Goal: Task Accomplishment & Management: Complete application form

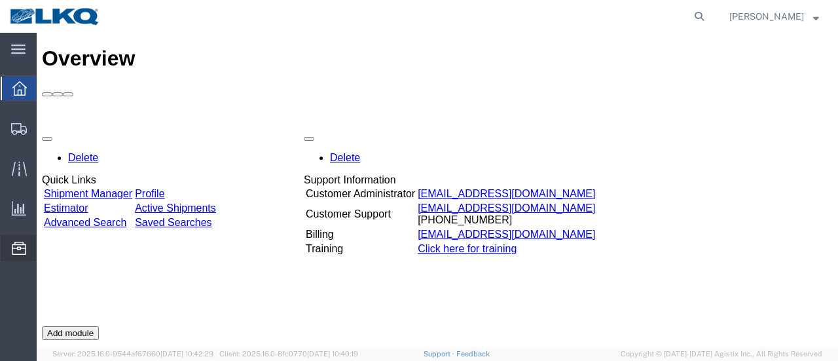
click at [0, 0] on span "Location Appointment" at bounding box center [0, 0] width 0 height 0
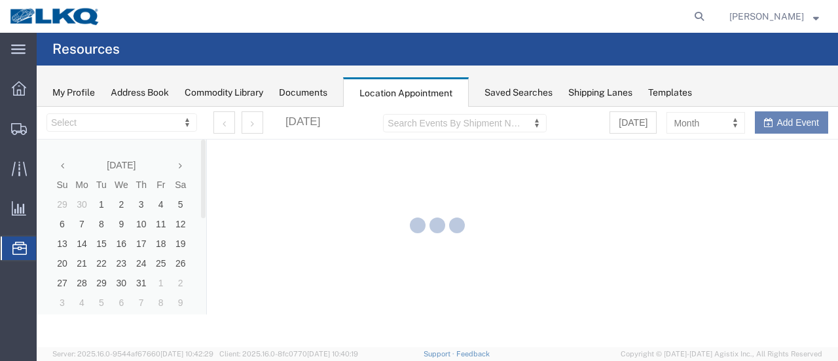
select select "28716"
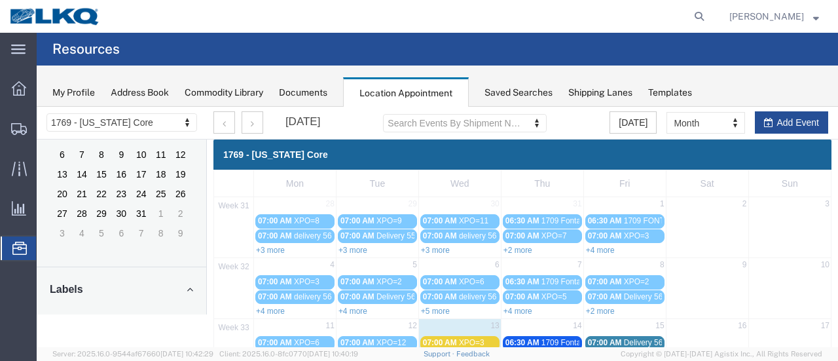
click at [546, 15] on agx-global-search at bounding box center [500, 16] width 419 height 33
click at [708, 12] on icon at bounding box center [699, 16] width 18 height 18
click at [551, 22] on input "search" at bounding box center [491, 16] width 398 height 31
paste input "56477778"
type input "56477778"
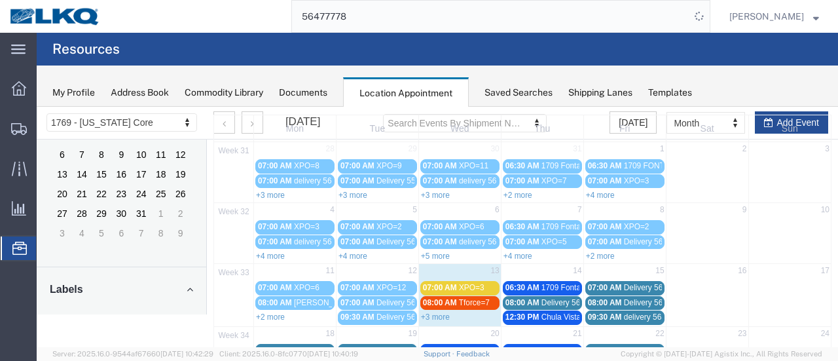
scroll to position [131, 0]
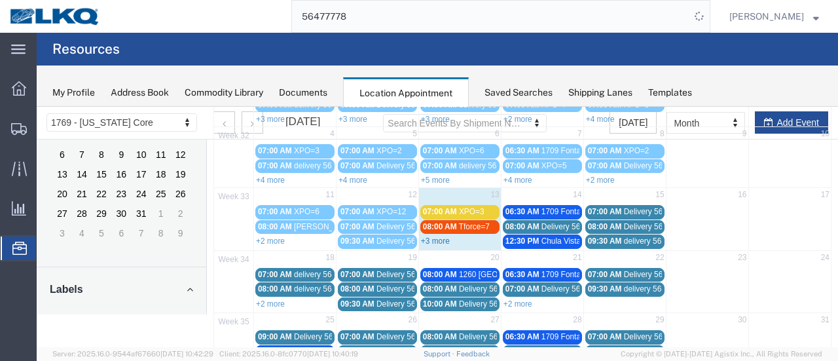
click at [438, 239] on link "+3 more" at bounding box center [435, 240] width 29 height 9
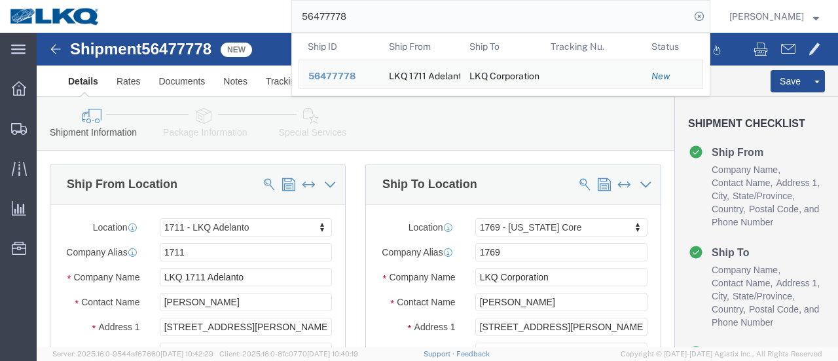
select select "42111"
select select "28716"
click img
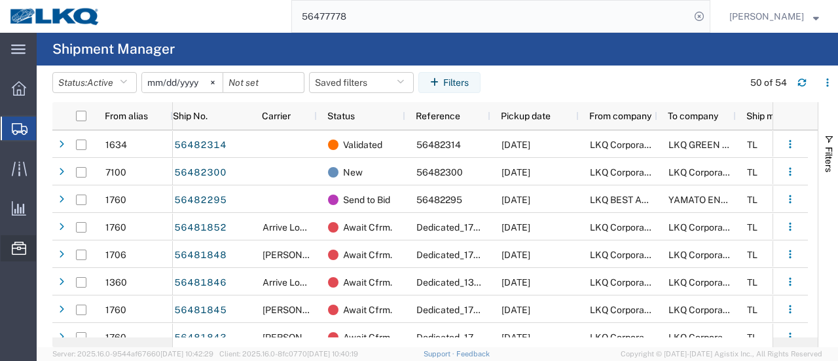
click at [0, 0] on span "Location Appointment" at bounding box center [0, 0] width 0 height 0
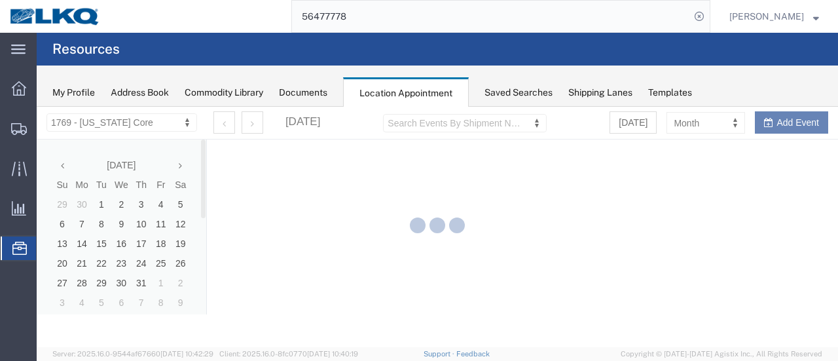
select select "28716"
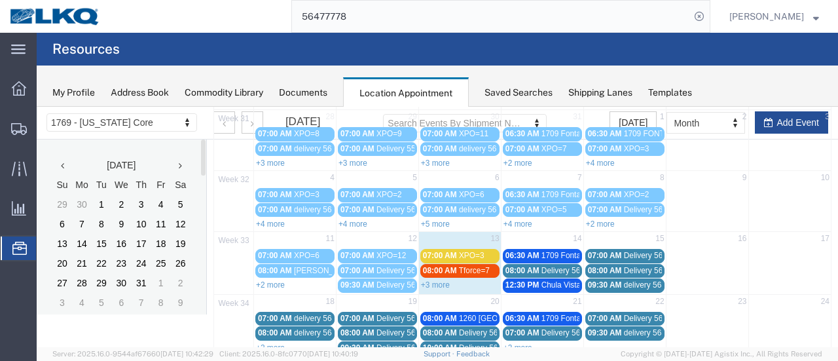
scroll to position [196, 0]
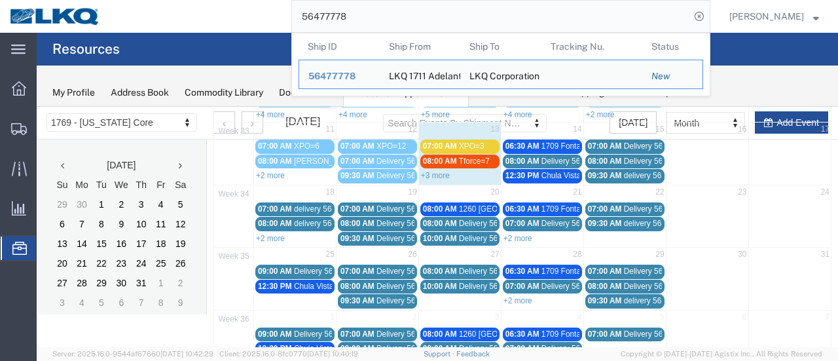
drag, startPoint x: 368, startPoint y: 16, endPoint x: 232, endPoint y: 16, distance: 136.1
click at [260, 14] on div "56477778 Ship ID Ship From Ship To Tracking Nu. Status Ship ID 56477778 Ship Fr…" at bounding box center [410, 16] width 600 height 33
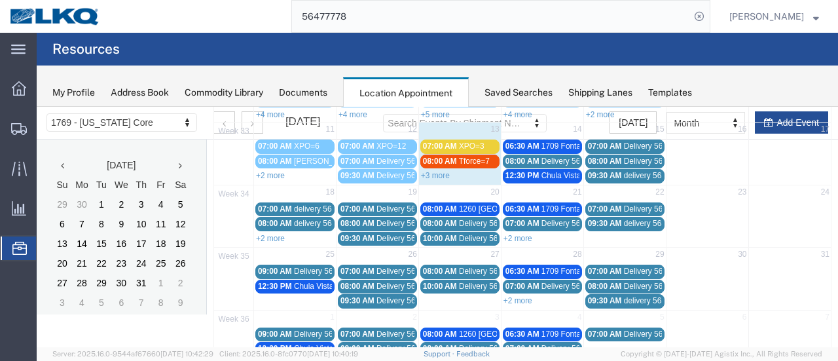
paste input "4696"
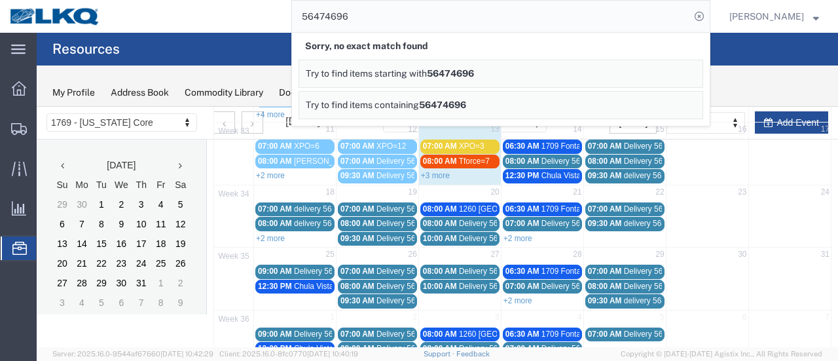
click at [380, 11] on input "56474696" at bounding box center [491, 16] width 398 height 31
click at [380, 15] on input "56474696" at bounding box center [491, 16] width 398 height 31
click at [600, 171] on span "09:30 AM" at bounding box center [605, 175] width 34 height 9
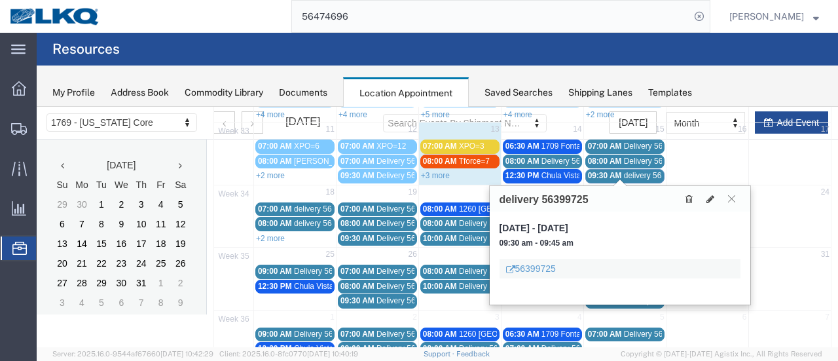
click at [732, 196] on icon at bounding box center [731, 198] width 7 height 8
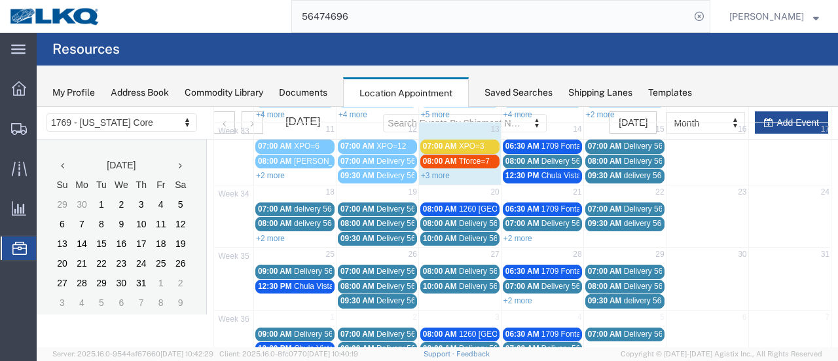
click at [609, 156] on span "08:00 AM" at bounding box center [605, 160] width 34 height 9
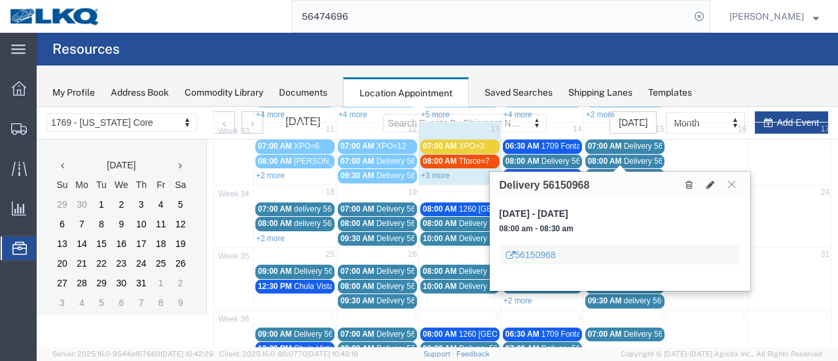
click at [730, 185] on icon at bounding box center [731, 184] width 7 height 8
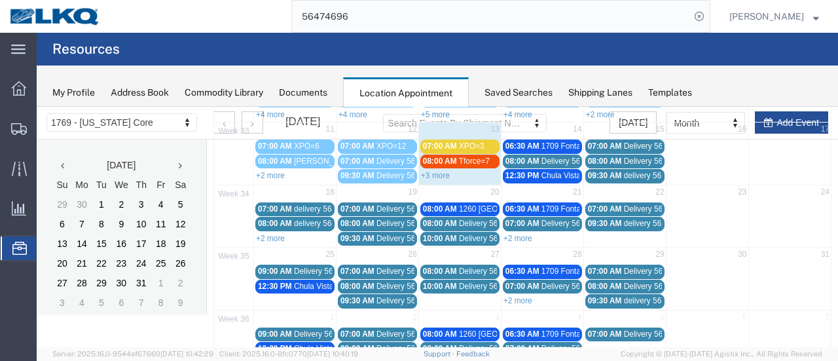
click at [603, 143] on span "07:00 AM" at bounding box center [605, 145] width 34 height 9
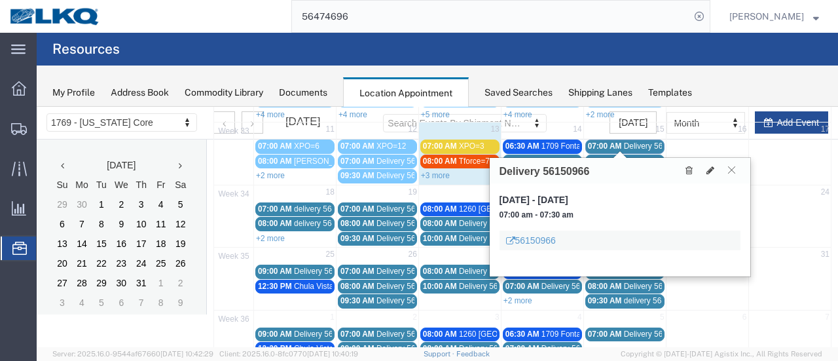
click at [731, 170] on icon at bounding box center [731, 170] width 7 height 8
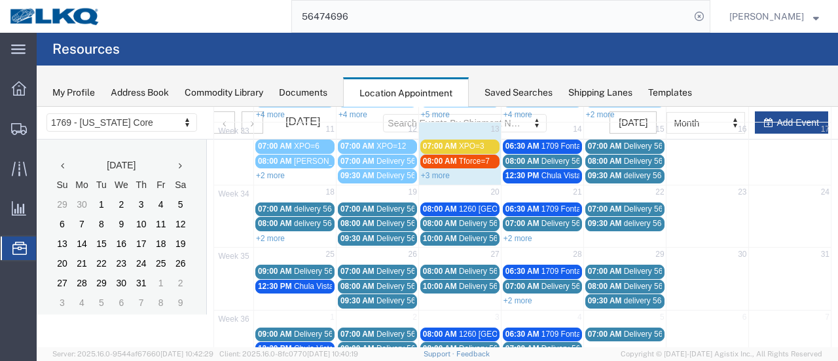
drag, startPoint x: 369, startPoint y: 20, endPoint x: 249, endPoint y: -14, distance: 124.3
click at [249, 0] on html "main_menu Created with Sketch. Collapse Menu Overview Shipments Shipment Manage…" at bounding box center [419, 180] width 838 height 361
paste input "3698"
type input "56473698"
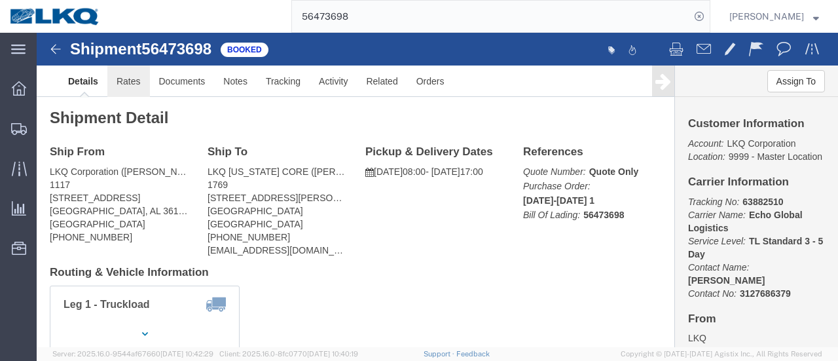
click link "Rates"
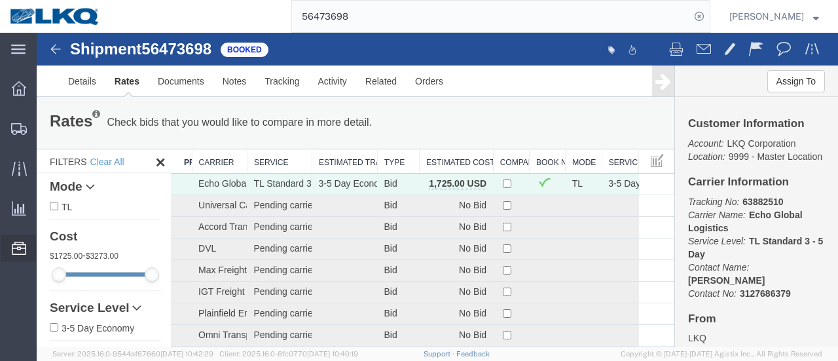
click at [0, 0] on span "Location Appointment" at bounding box center [0, 0] width 0 height 0
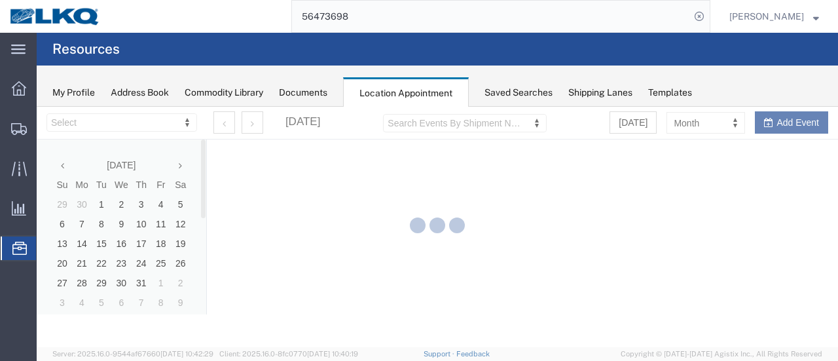
select select "28716"
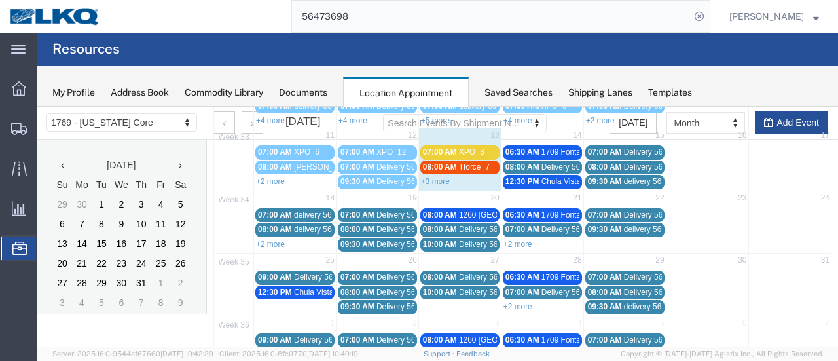
scroll to position [196, 0]
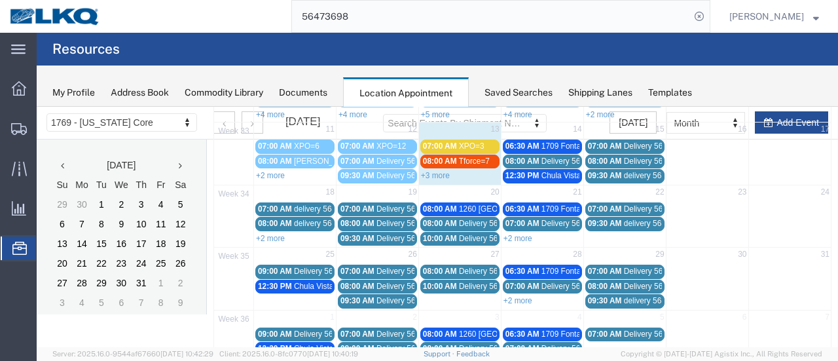
click at [444, 141] on span "07:00 AM" at bounding box center [440, 145] width 34 height 9
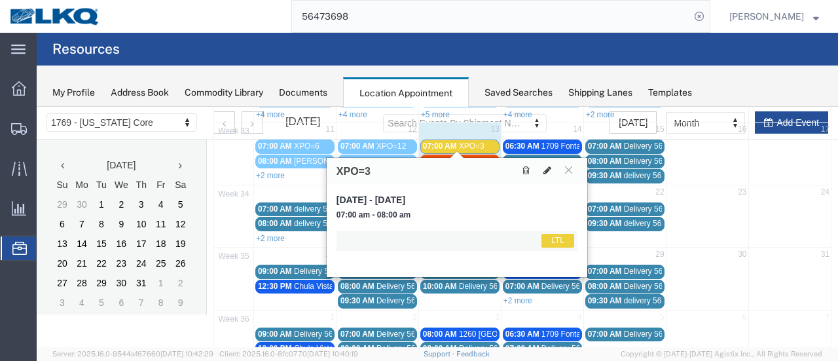
click at [546, 169] on icon at bounding box center [547, 170] width 8 height 9
select select "25"
select select "1"
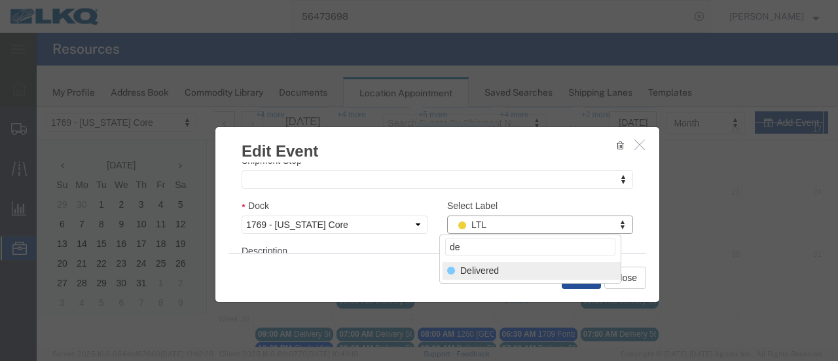
type input "de"
select select "40"
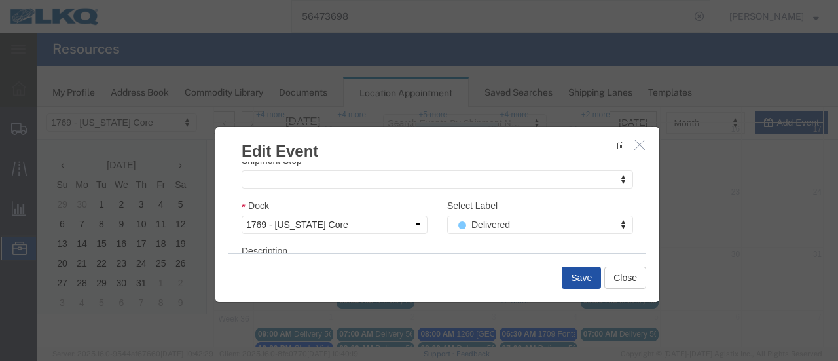
click at [579, 272] on button "Save" at bounding box center [581, 277] width 39 height 22
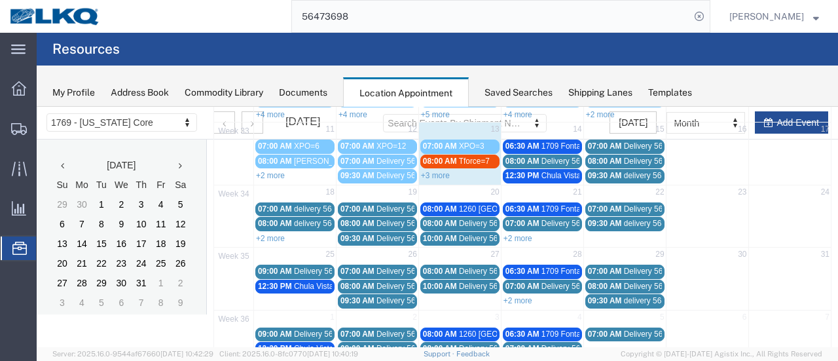
scroll to position [84, 0]
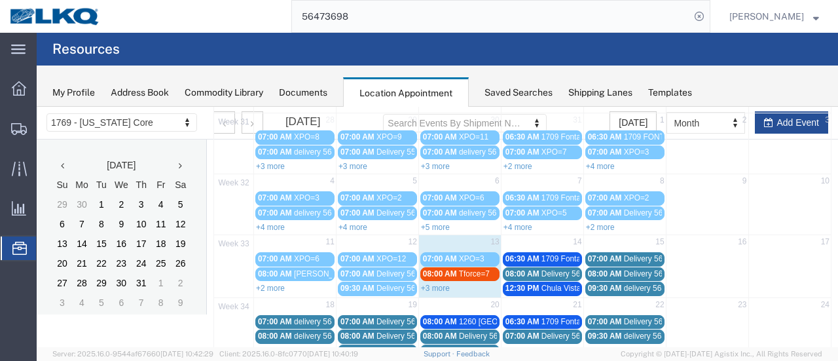
click at [546, 241] on td "14" at bounding box center [542, 243] width 82 height 16
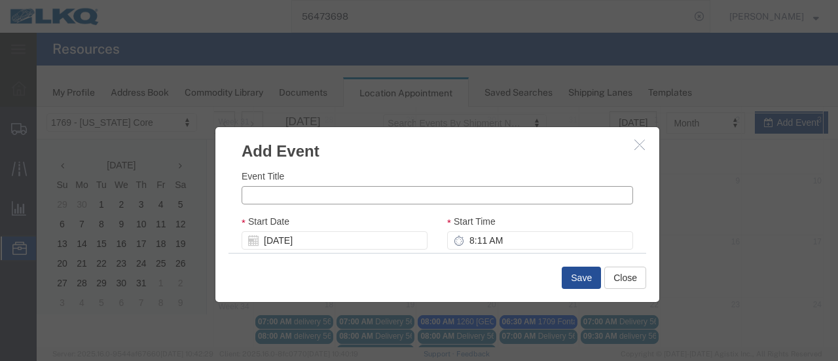
click at [365, 193] on input "Event Title" at bounding box center [436, 195] width 391 height 18
type input "XPO=15"
drag, startPoint x: 462, startPoint y: 240, endPoint x: 469, endPoint y: 245, distance: 8.4
click at [462, 240] on input "8:11 AM" at bounding box center [540, 240] width 186 height 18
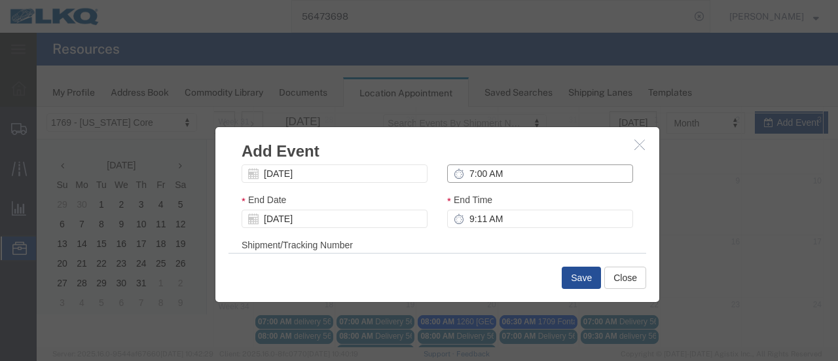
scroll to position [79, 0]
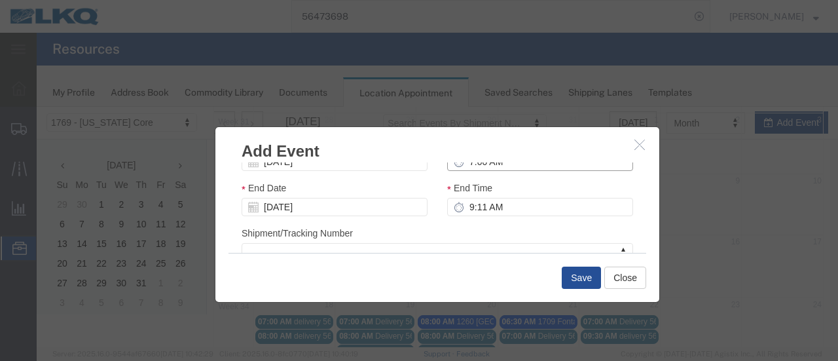
type input "7:00 AM"
click at [628, 222] on div "End Time 9:11 AM" at bounding box center [539, 203] width 205 height 45
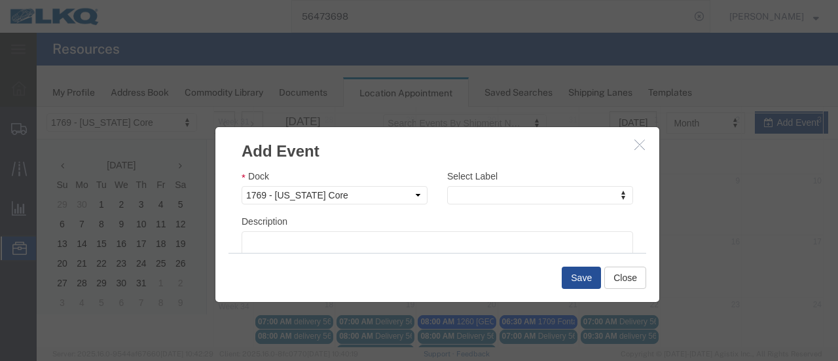
scroll to position [209, 0]
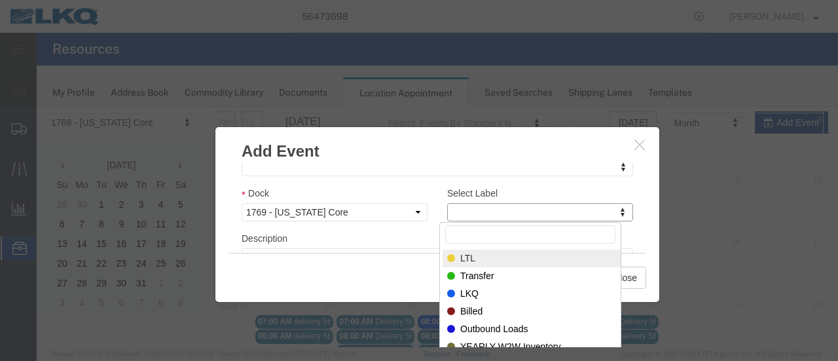
select select "25"
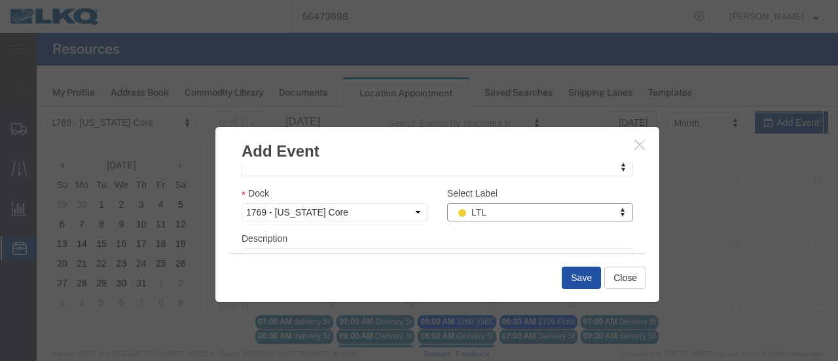
click at [567, 273] on button "Save" at bounding box center [581, 277] width 39 height 22
click at [582, 279] on div at bounding box center [437, 227] width 801 height 240
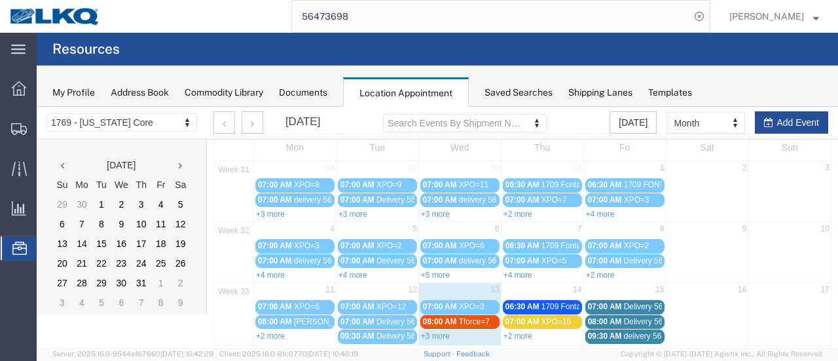
scroll to position [0, 0]
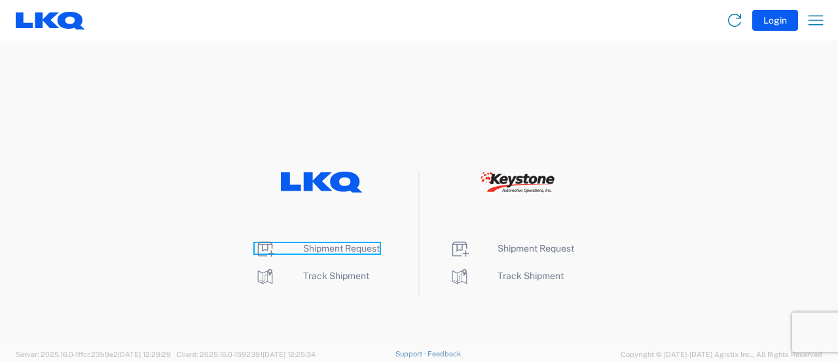
click at [335, 245] on span "Shipment Request" at bounding box center [341, 248] width 77 height 10
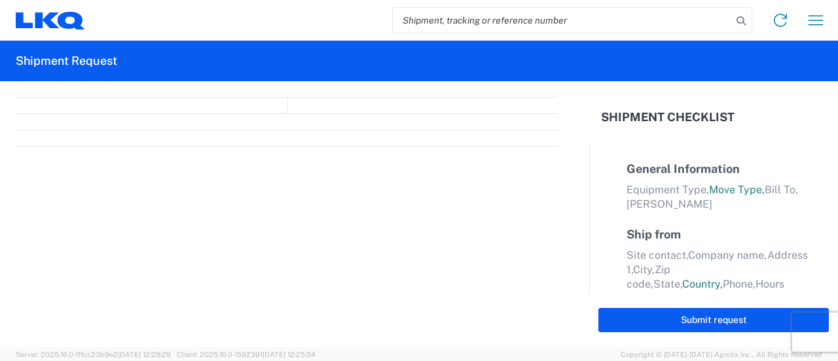
select select "FULL"
select select "LBS"
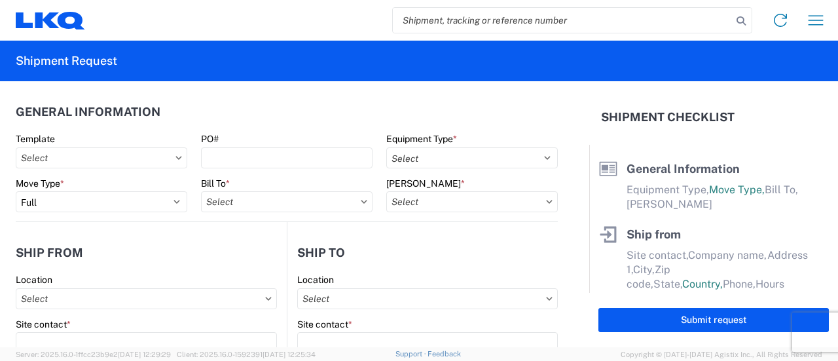
click at [438, 12] on input "search" at bounding box center [562, 20] width 339 height 25
paste input "56301661"
type input "56301661"
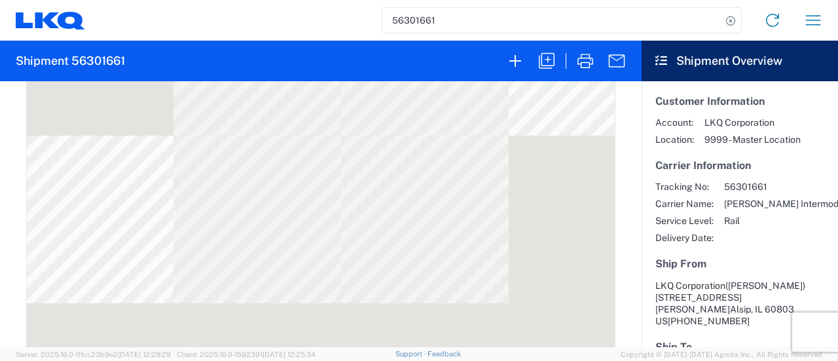
scroll to position [524, 0]
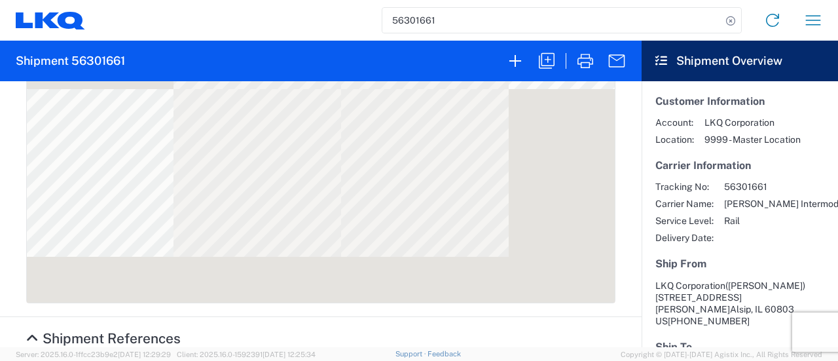
drag, startPoint x: 188, startPoint y: 302, endPoint x: 131, endPoint y: 302, distance: 56.9
click at [131, 357] on div "Purchase Order: CHI-DAN-73 Bill Of Lading: 56301661" at bounding box center [321, 368] width 603 height 22
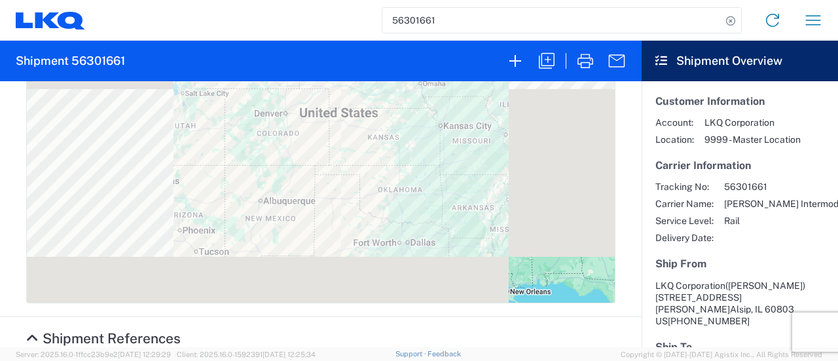
copy span "CHI-DAN-73"
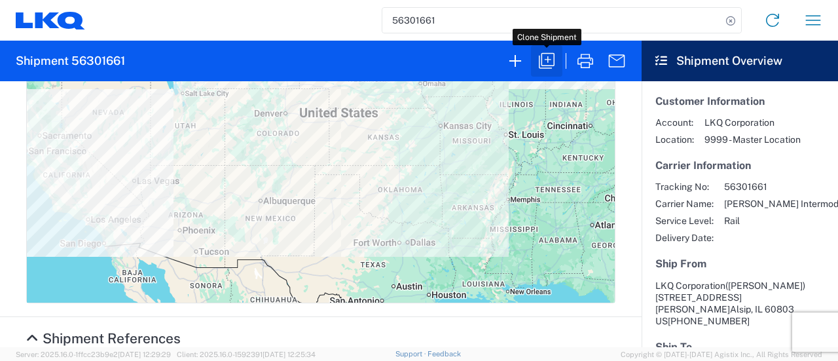
click at [553, 63] on icon "button" at bounding box center [546, 60] width 21 height 21
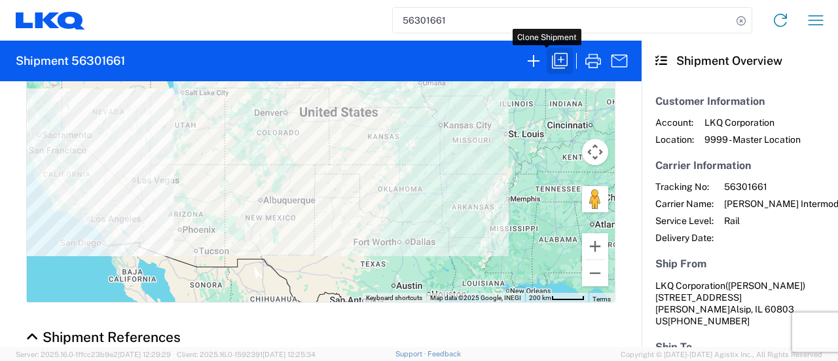
scroll to position [523, 0]
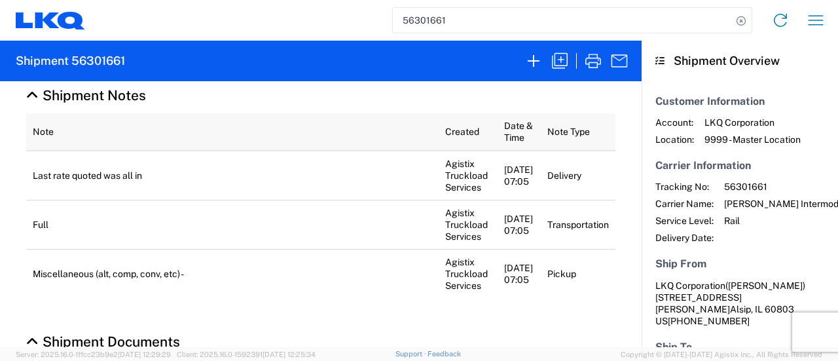
select select "FULL"
select select "US"
select select "LBS"
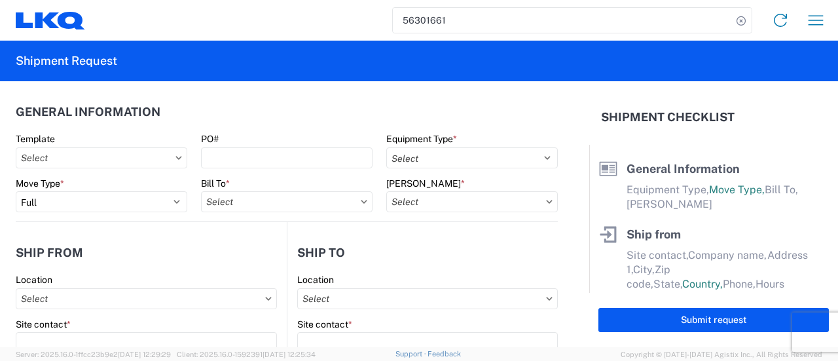
select select "BCAR"
type input "Robert"
type input "LKQ Corporation"
type input "11800 S. Austin Ave."
type input "Suite C"
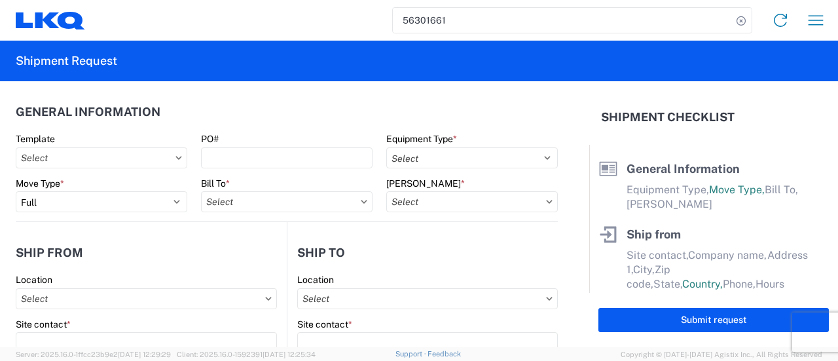
type input "Alsip"
type input "60803"
type input "Daniel Gao"
type input "Danco Enterprises INC"
type input "920 Citrus Street"
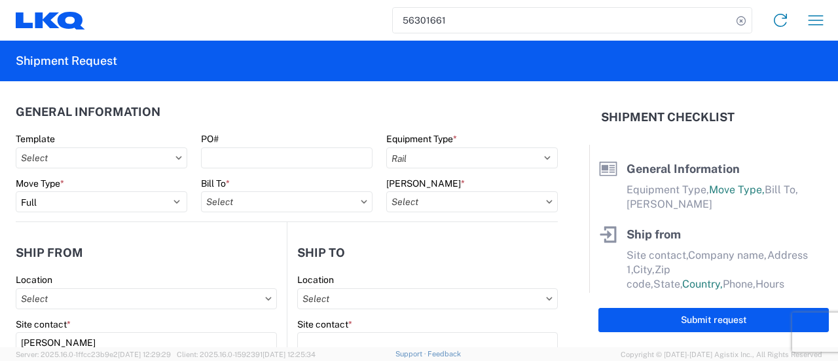
type input "Riverside"
type input "92507"
type input "daniel@dancometals.com"
type input "[PERSON_NAME]"
type input "[EMAIL_ADDRESS][DOMAIN_NAME]"
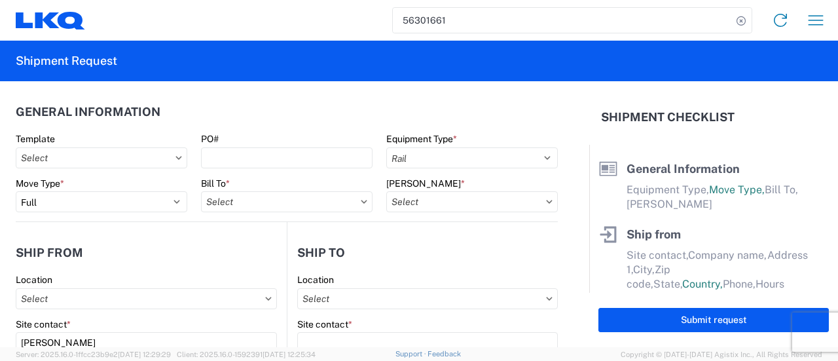
type input "9082082658"
type input "2025-07-28"
type textarea "Last rate quoted was all in"
type input "42500"
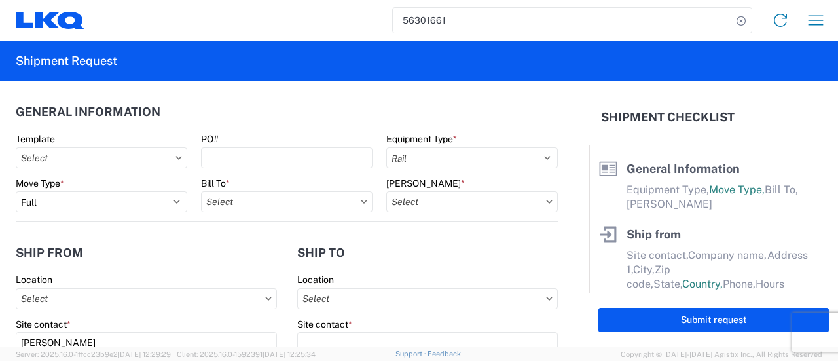
type input "Miscellaneous (alt, comp, conv, etc)"
type input "52"
type input "1"
select select "US"
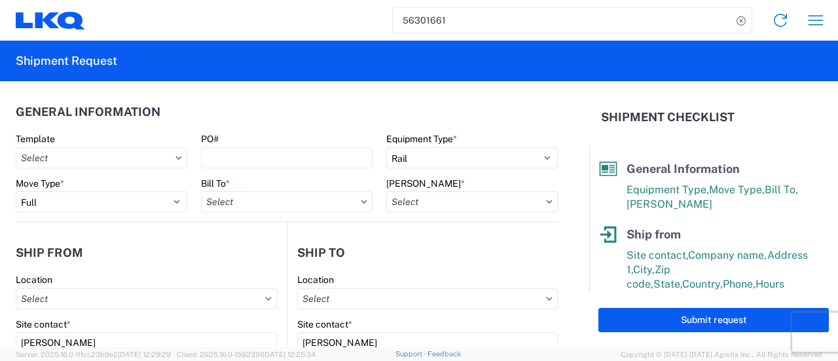
type input "1635 - [PERSON_NAME]"
type input "1635-6300-66000-0000 - 1635 Freight Out"
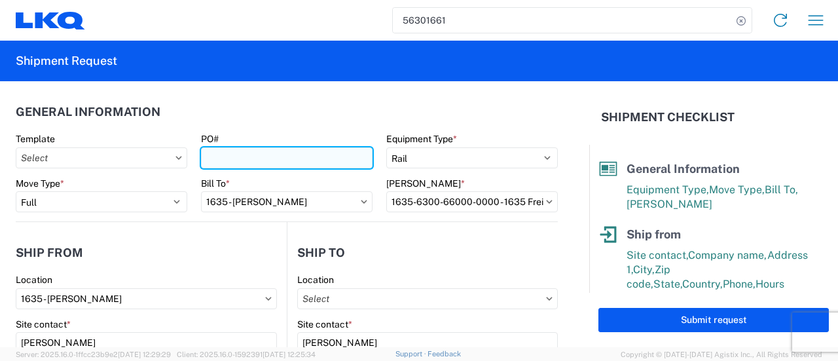
click at [233, 158] on input "PO#" at bounding box center [286, 157] width 171 height 21
paste input "CHI-DAN-73"
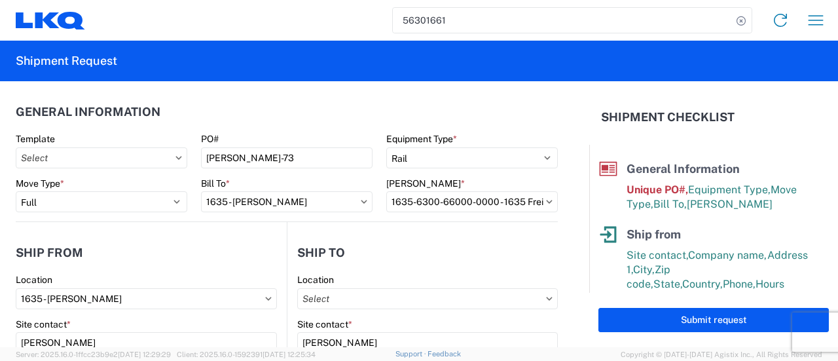
click at [230, 124] on header "General Information" at bounding box center [287, 111] width 542 height 29
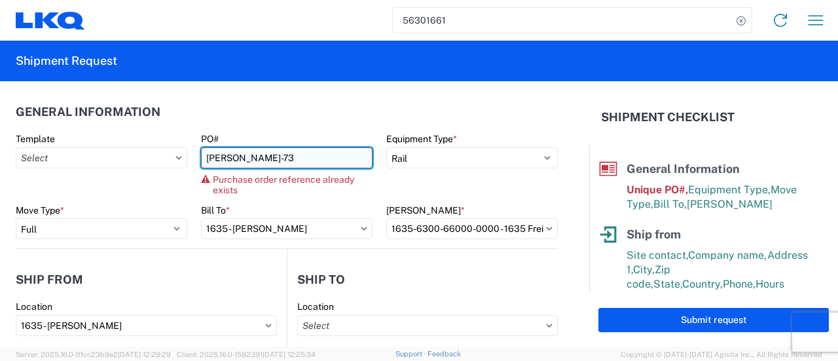
click at [258, 157] on input "CHI-DAN-73" at bounding box center [286, 157] width 171 height 21
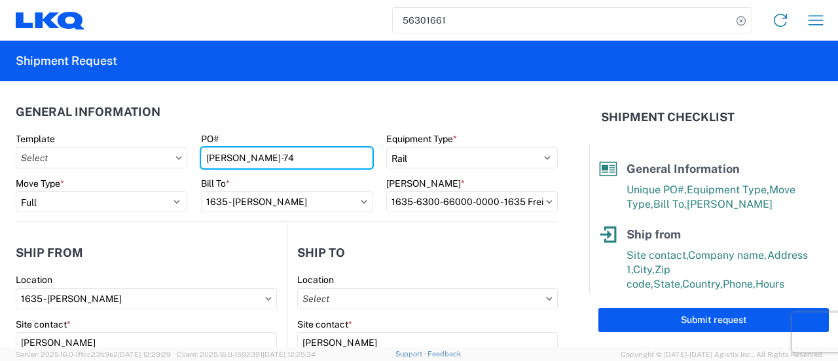
type input "CHI-DAN-74"
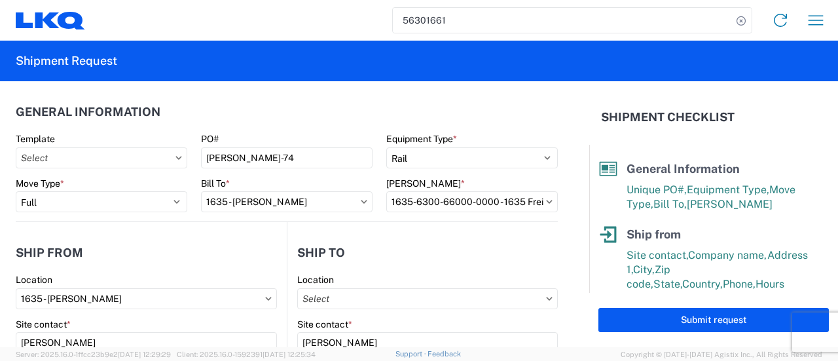
click at [219, 112] on header "General Information" at bounding box center [287, 111] width 542 height 29
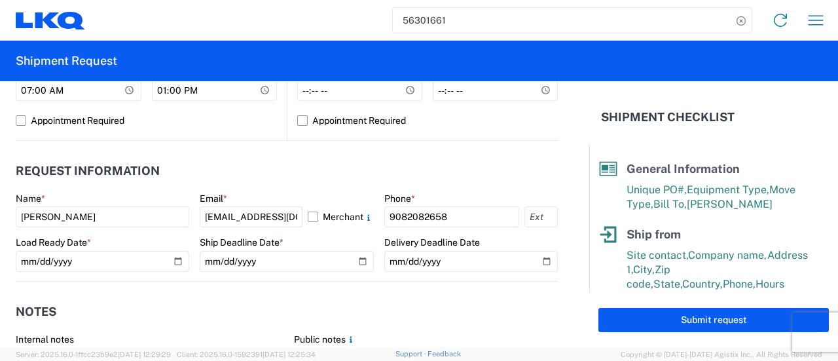
scroll to position [654, 0]
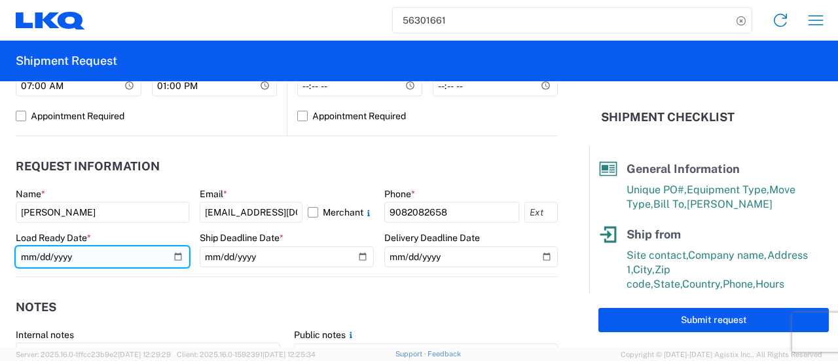
click at [172, 257] on input "2025-07-28" at bounding box center [102, 256] width 173 height 21
type input "2025-08-14"
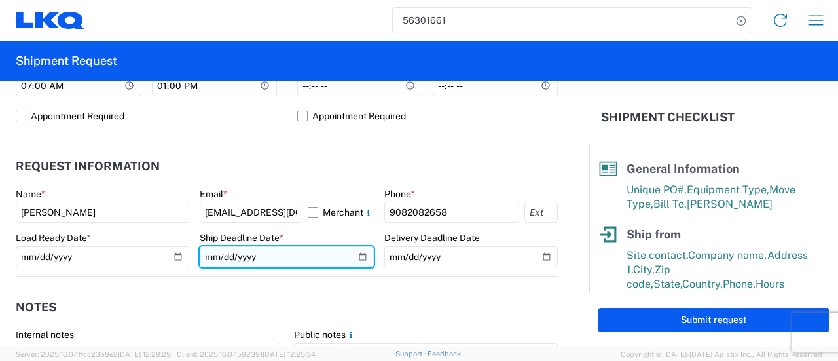
drag, startPoint x: 357, startPoint y: 258, endPoint x: 351, endPoint y: 261, distance: 6.7
click at [356, 259] on input "2025-07-28" at bounding box center [286, 256] width 173 height 21
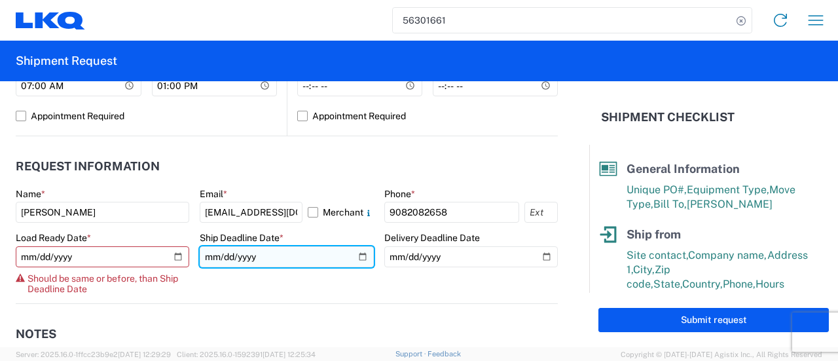
type input "2025-08-14"
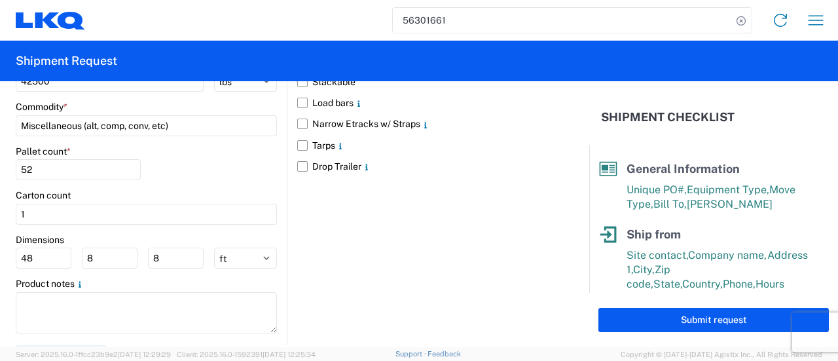
scroll to position [1300, 0]
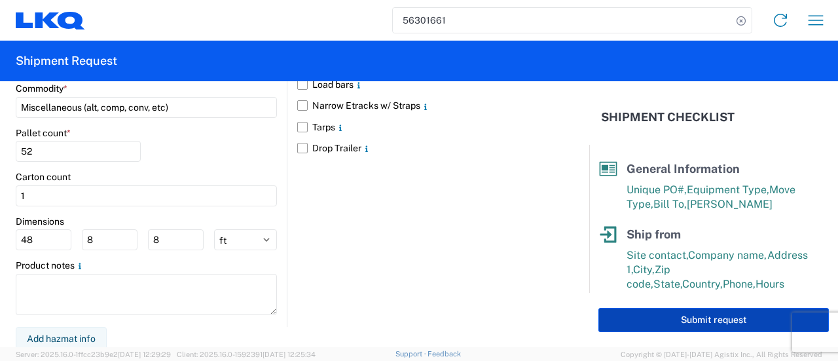
click at [734, 322] on button "Submit request" at bounding box center [713, 320] width 230 height 24
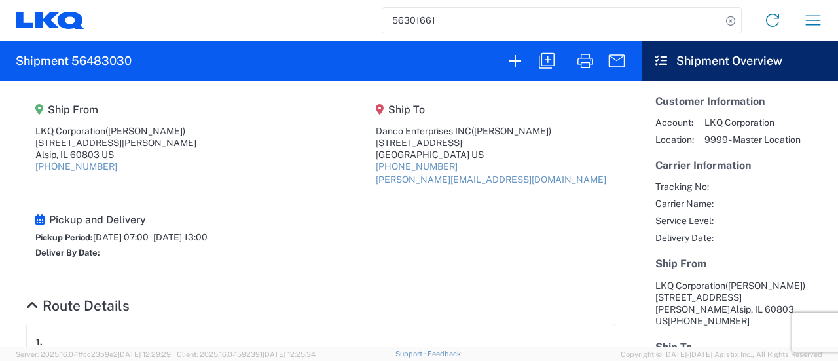
click at [20, 203] on section "Ship From LKQ Corporation (Robert) 11800 S. Austin Ave., Suite C Alsip, IL 6080…" at bounding box center [320, 182] width 641 height 203
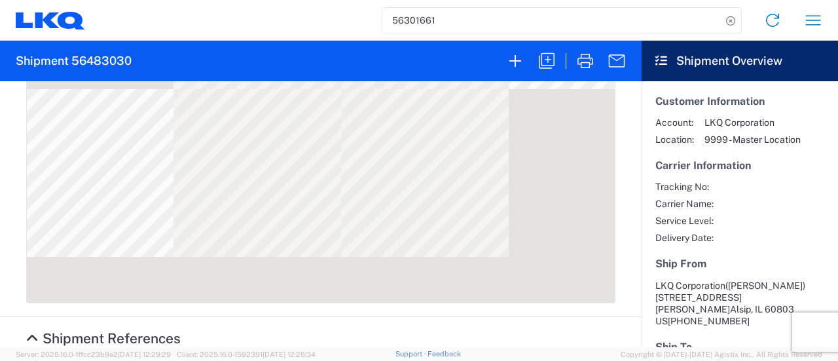
scroll to position [589, 0]
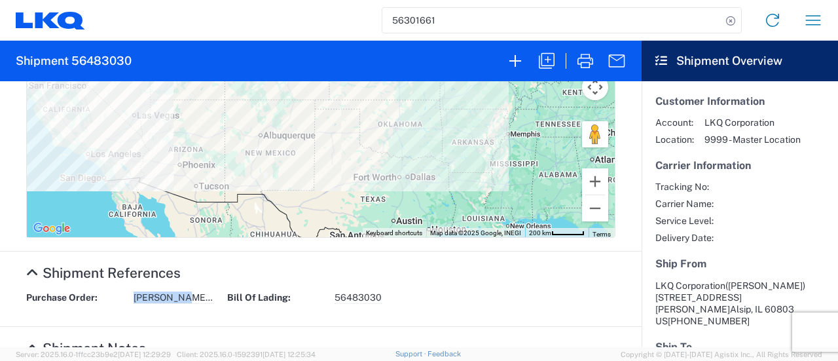
drag, startPoint x: 188, startPoint y: 234, endPoint x: 127, endPoint y: 238, distance: 61.0
click at [127, 291] on div "Purchase Order: CHI-DAN-74 Bill Of Lading: 56483030" at bounding box center [321, 302] width 603 height 22
copy div "CHI-DAN-74"
click at [189, 291] on div "Purchase Order: CHI-DAN-74 Bill Of Lading: 56483030" at bounding box center [321, 302] width 603 height 22
drag, startPoint x: 185, startPoint y: 232, endPoint x: 132, endPoint y: 226, distance: 53.3
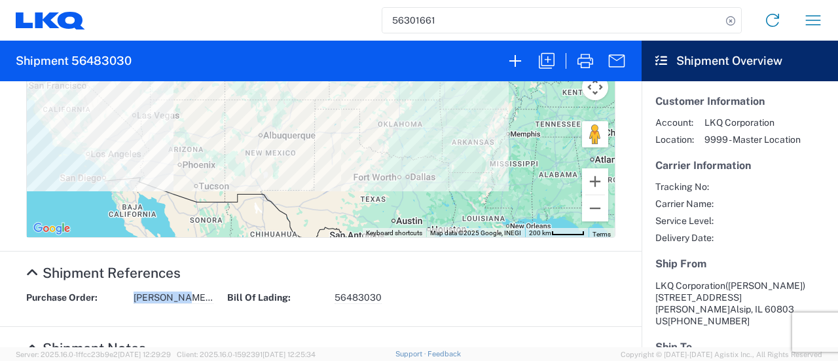
click at [132, 291] on div "Purchase Order: CHI-DAN-74" at bounding box center [120, 297] width 201 height 12
copy span "CHI-DAN-74"
